Goal: Communication & Community: Ask a question

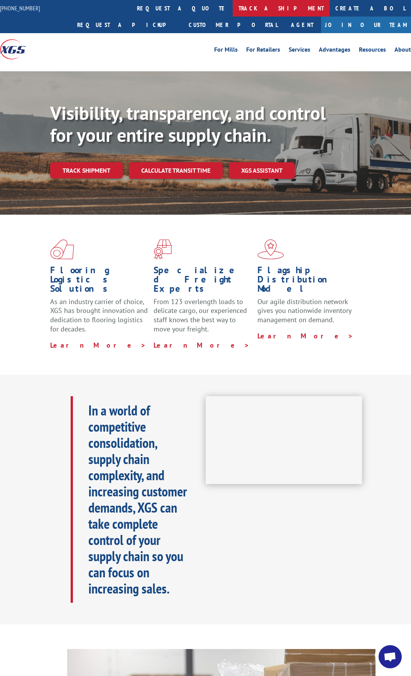
click at [233, 5] on link "track a shipment" at bounding box center [281, 8] width 97 height 17
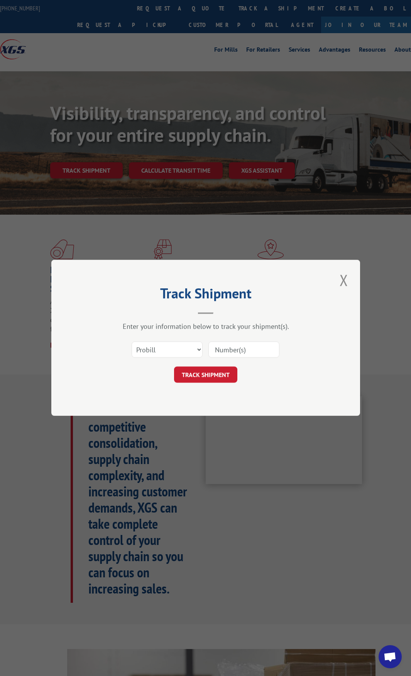
click at [234, 348] on input at bounding box center [243, 350] width 71 height 16
type input "17505840"
click at [206, 373] on button "TRACK SHIPMENT" at bounding box center [205, 375] width 63 height 16
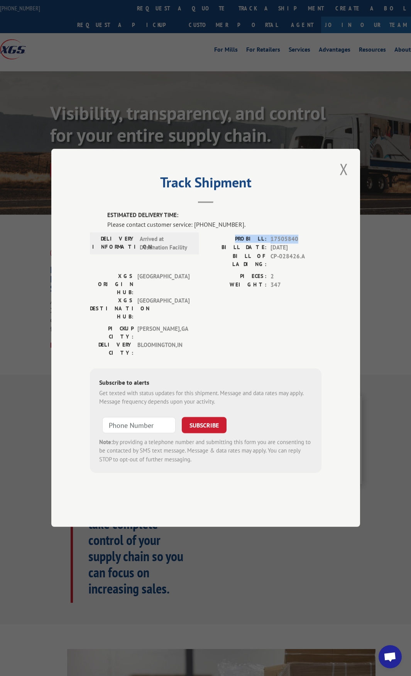
drag, startPoint x: 296, startPoint y: 261, endPoint x: 246, endPoint y: 259, distance: 49.8
click at [246, 244] on div "PROBILL: 17505840" at bounding box center [264, 239] width 116 height 9
copy div "PROBILL: 17505840"
click at [346, 180] on button "Close modal" at bounding box center [343, 169] width 13 height 21
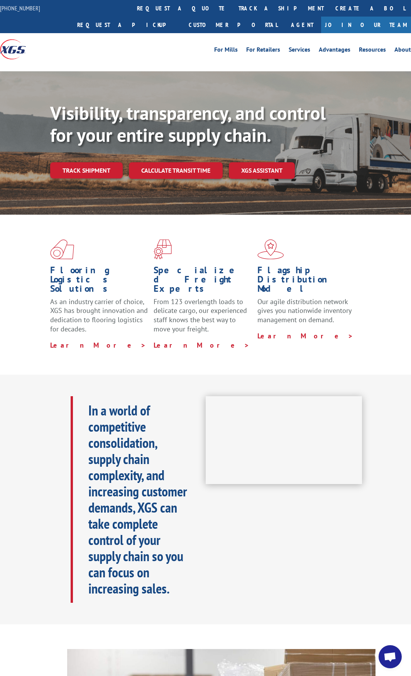
click at [388, 650] on span "Open chat" at bounding box center [389, 657] width 23 height 23
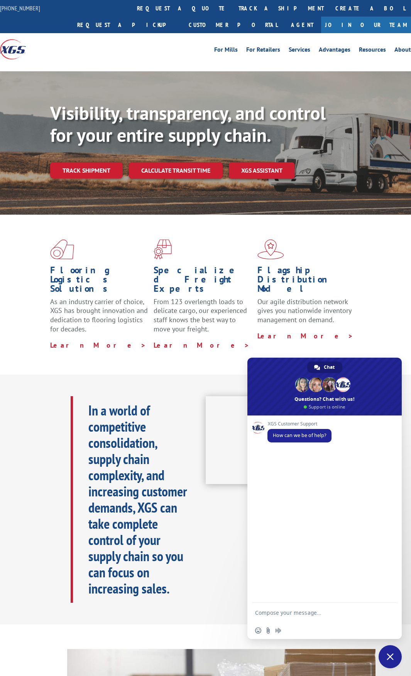
click at [303, 615] on textarea "Compose your message..." at bounding box center [316, 612] width 123 height 19
type textarea "h"
type textarea "I"
type textarea "I want to check on the de"
click at [233, 7] on link "track a shipment" at bounding box center [281, 8] width 97 height 17
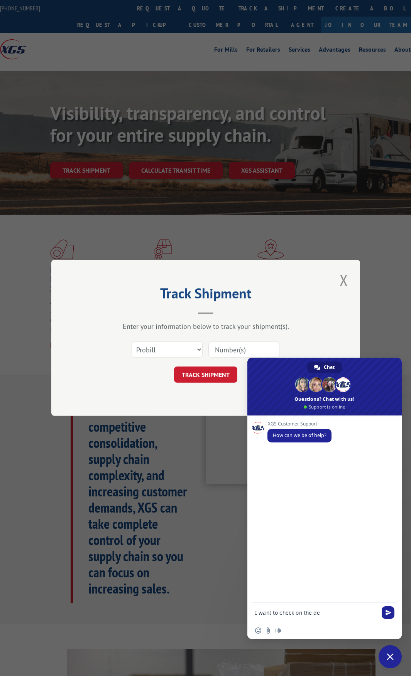
click at [226, 349] on input at bounding box center [243, 350] width 71 height 16
type input "17505840"
click at [191, 378] on button "TRACK SHIPMENT" at bounding box center [205, 375] width 63 height 16
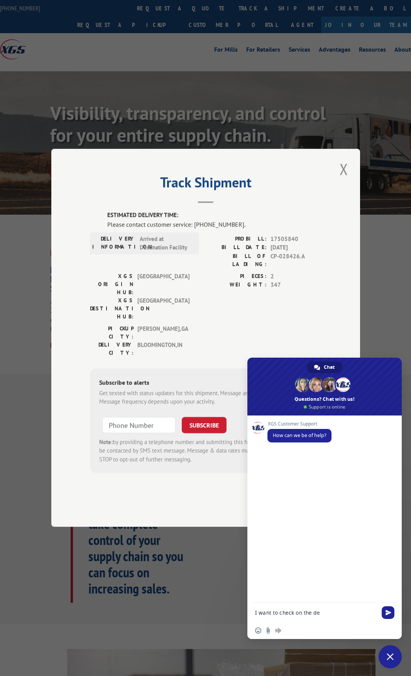
click at [344, 610] on textarea "I want to check on the de" at bounding box center [316, 612] width 123 height 19
paste textarea "PROBILL: 17505840"
type textarea "I want to check on the delivery date/status of a shipment, PROBILL: 17505840"
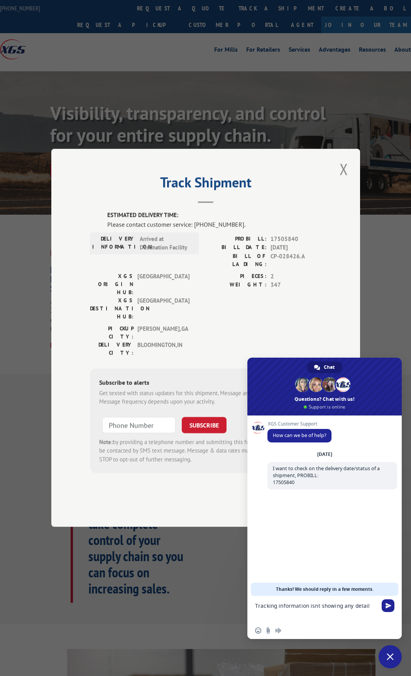
type textarea "Tracking information isnt showing any details"
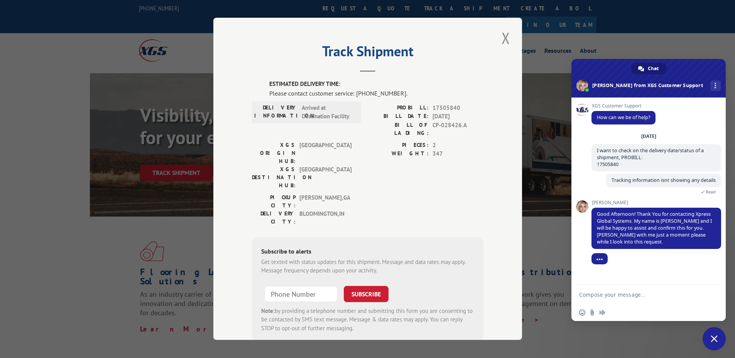
scroll to position [9, 0]
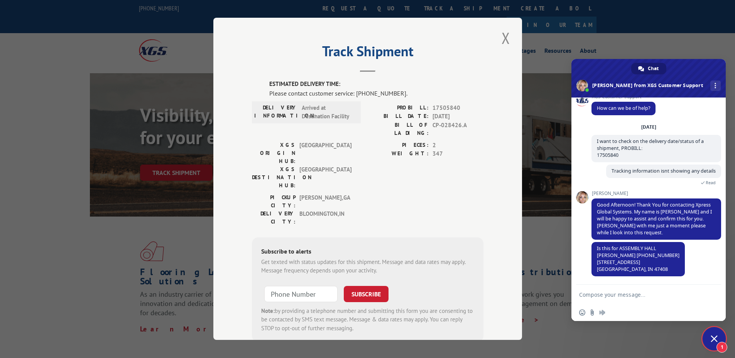
click at [410, 299] on textarea "Compose your message..." at bounding box center [640, 294] width 123 height 19
type textarea "y"
type textarea "Yes, but I thought they updated the Name and phone number"
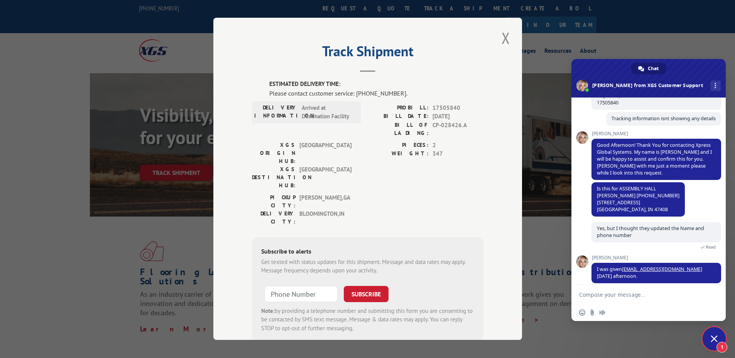
scroll to position [77, 0]
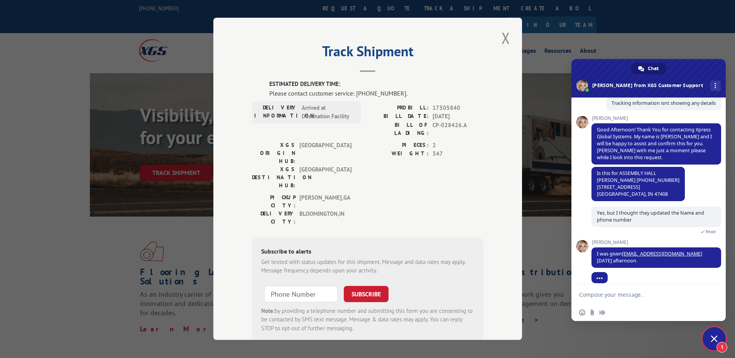
click at [410, 295] on textarea "Compose your message..." at bounding box center [640, 294] width 123 height 19
type textarea "Yes, that is my email address"
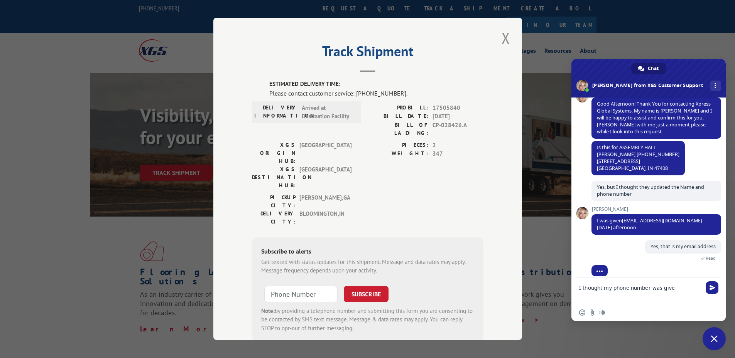
scroll to position [96, 0]
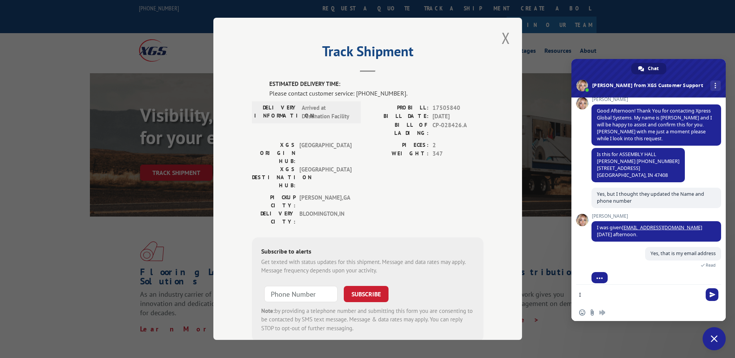
type textarea "I"
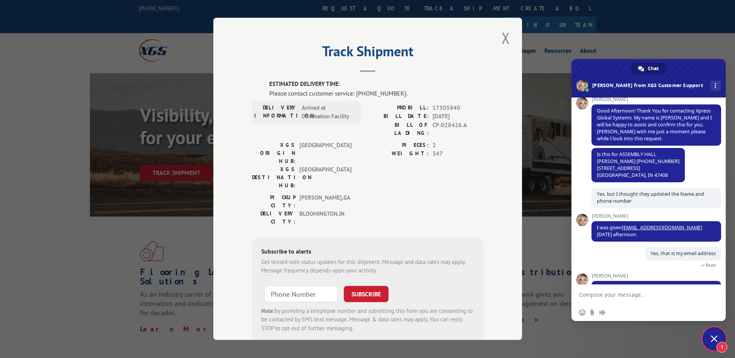
scroll to position [135, 0]
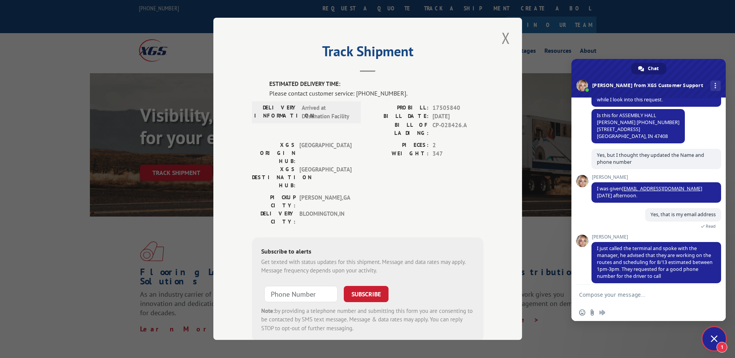
click at [410, 300] on textarea "Compose your message..." at bounding box center [640, 294] width 123 height 19
click at [410, 296] on textarea "Compose your message..." at bounding box center [640, 294] width 123 height 19
type textarea "perfect, [PHONE_NUMBER]"
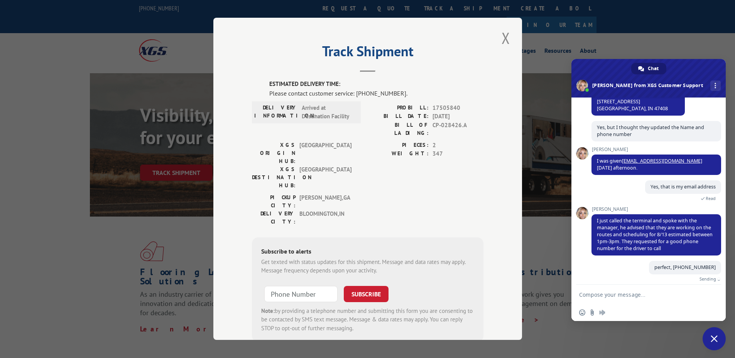
scroll to position [154, 0]
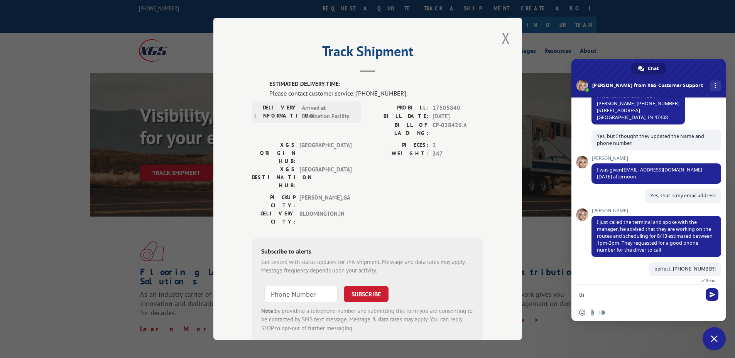
type textarea "t"
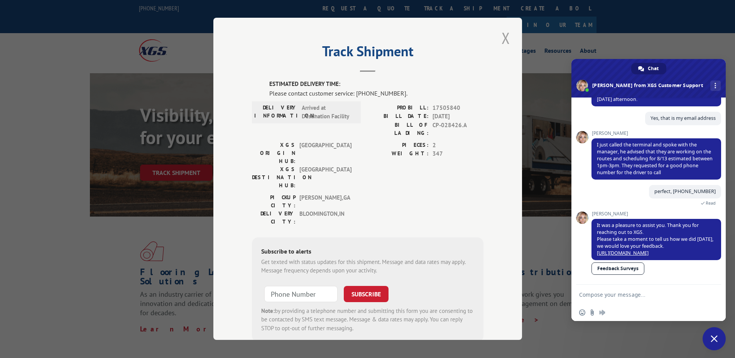
click at [410, 40] on button "Close modal" at bounding box center [505, 37] width 13 height 21
